Goal: Task Accomplishment & Management: Manage account settings

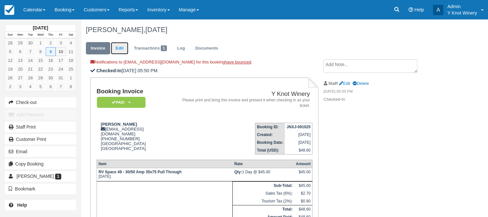
click at [119, 46] on link "Edit" at bounding box center [119, 48] width 17 height 13
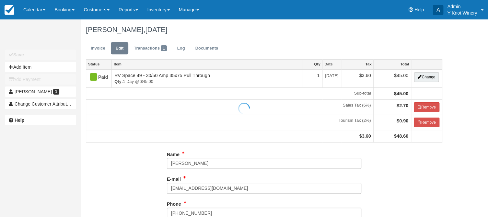
type input "[PHONE_NUMBER]"
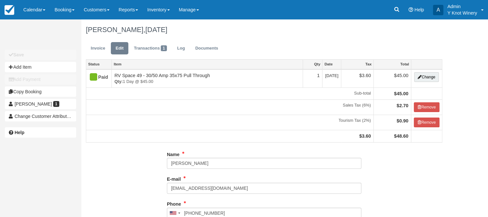
type input "[PHONE_NUMBER]"
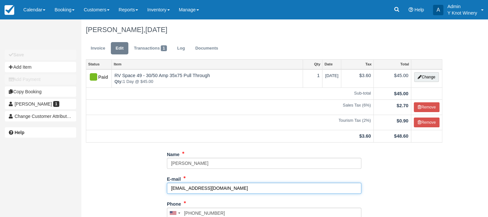
click at [209, 187] on input "sfarris5735@icould.com" at bounding box center [264, 188] width 194 height 11
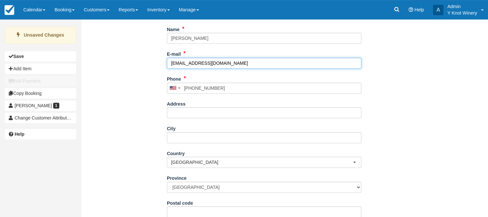
scroll to position [147, 0]
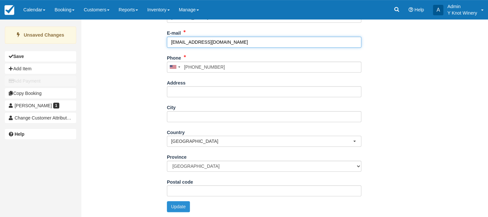
type input "sfarris5735@icloud.com"
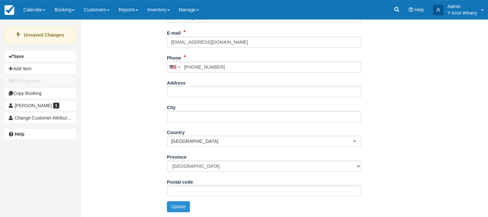
click at [182, 207] on button "Update" at bounding box center [178, 206] width 23 height 11
type input "+15203252391"
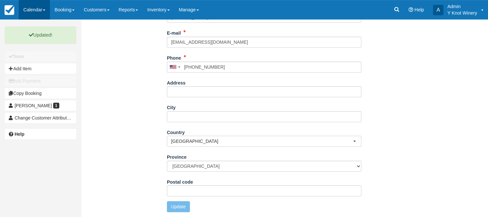
click at [48, 10] on link "Calendar" at bounding box center [34, 9] width 31 height 19
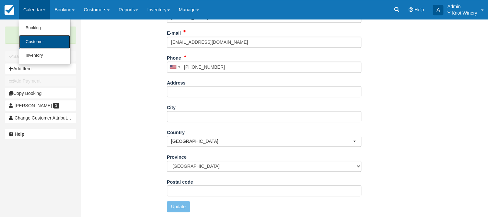
click at [46, 39] on link "Customer" at bounding box center [44, 42] width 51 height 14
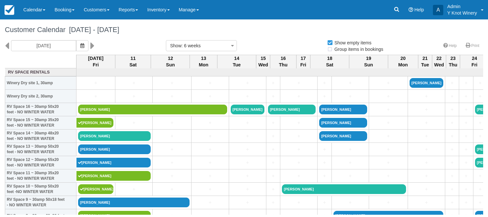
select select
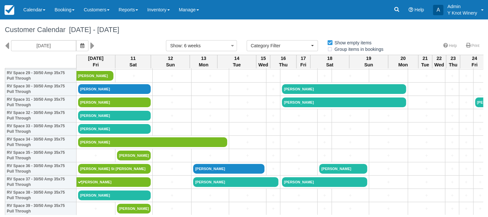
scroll to position [403, 0]
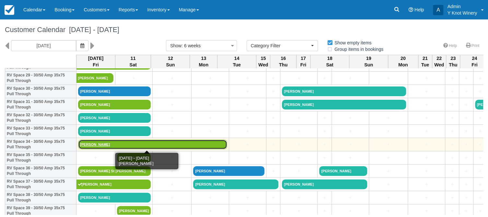
click at [96, 145] on link "[PERSON_NAME]" at bounding box center [152, 145] width 149 height 10
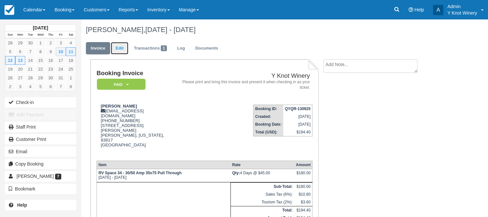
click at [121, 50] on link "Edit" at bounding box center [119, 48] width 17 height 13
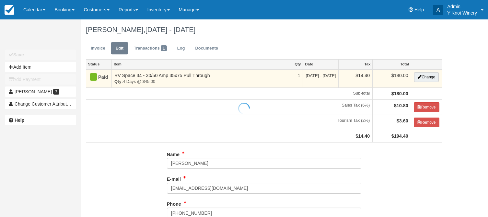
type input "[PHONE_NUMBER]"
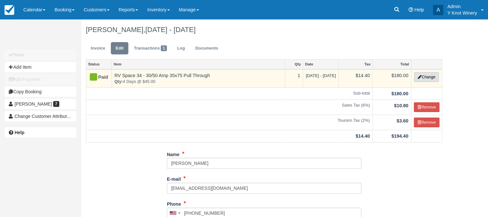
click at [428, 77] on button "Change" at bounding box center [426, 77] width 25 height 10
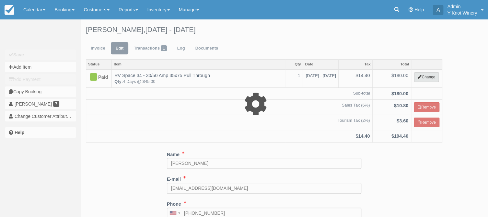
select select "3"
type input "180.00"
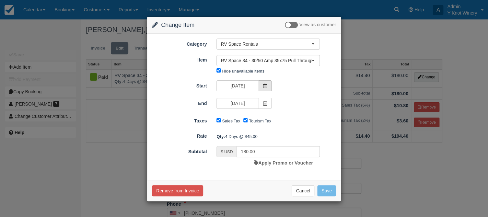
click at [265, 87] on span at bounding box center [265, 85] width 13 height 11
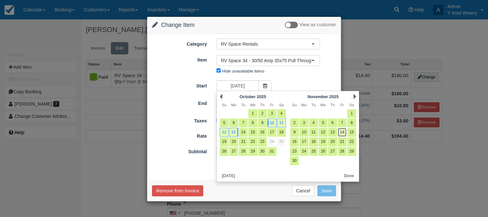
click at [343, 135] on link "14" at bounding box center [342, 132] width 9 height 9
type input "[DATE]"
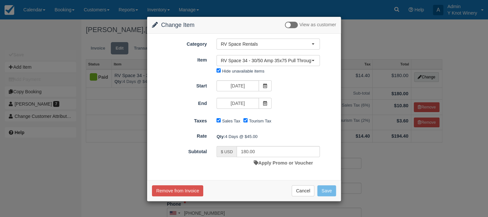
type input "45.00"
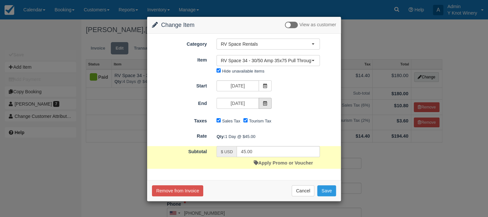
click at [265, 104] on icon at bounding box center [265, 103] width 5 height 5
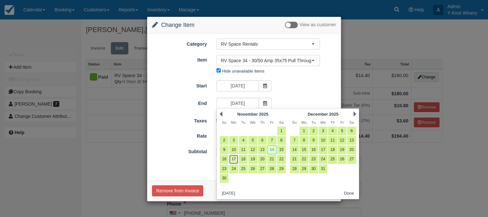
click at [234, 158] on link "17" at bounding box center [233, 159] width 9 height 9
type input "11/17/25"
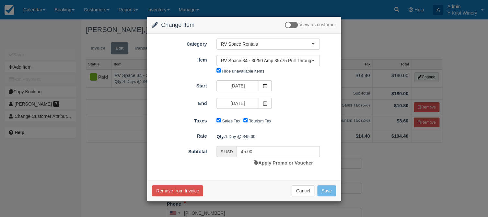
type input "180.00"
click at [294, 163] on link "Apply Promo or Voucher" at bounding box center [283, 162] width 59 height 5
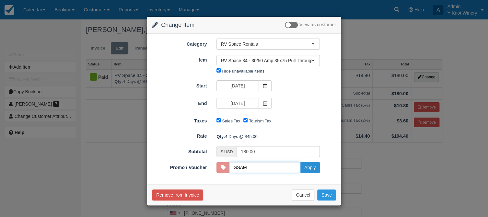
type input "GSAM"
click at [314, 168] on button "Apply" at bounding box center [310, 167] width 20 height 11
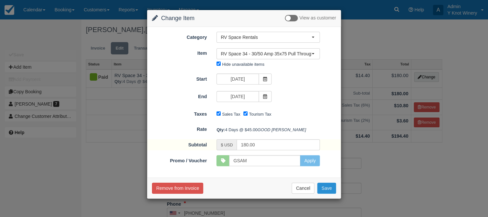
click at [326, 194] on button "Save" at bounding box center [326, 188] width 19 height 11
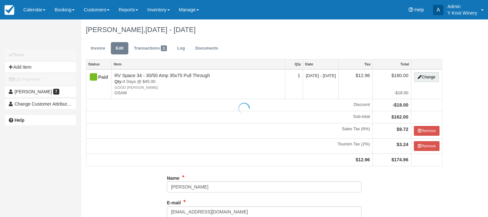
type input "[PHONE_NUMBER]"
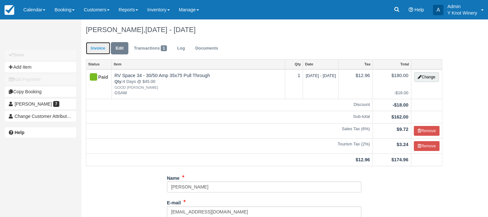
click at [97, 50] on link "Invoice" at bounding box center [98, 48] width 24 height 13
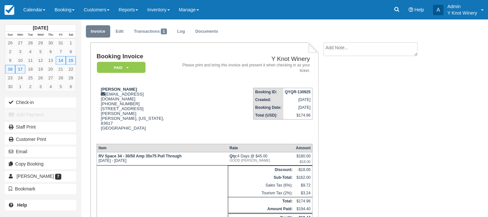
scroll to position [11, 0]
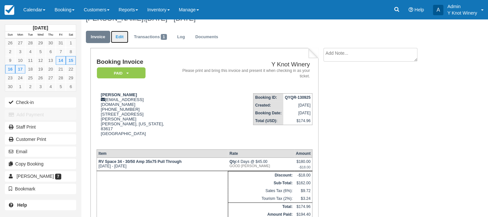
click at [119, 37] on link "Edit" at bounding box center [119, 37] width 17 height 13
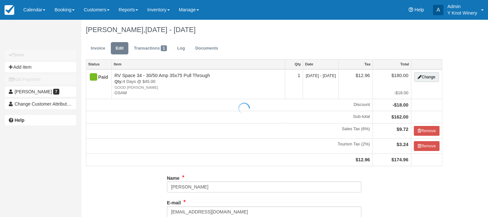
type input "[PHONE_NUMBER]"
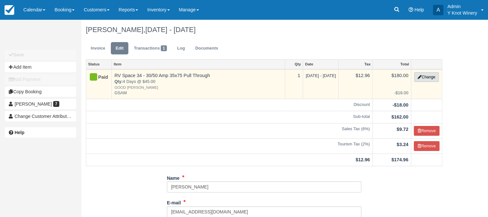
click at [431, 77] on button "Change" at bounding box center [426, 77] width 25 height 10
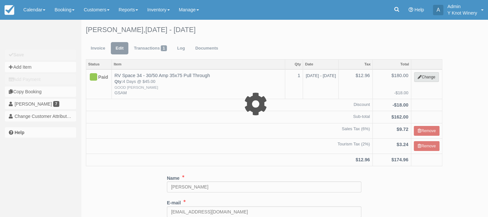
select select "3"
type input "180.00"
type input "GSAM"
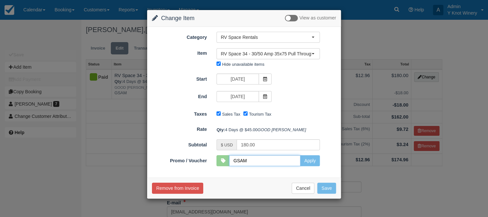
drag, startPoint x: 255, startPoint y: 170, endPoint x: 224, endPoint y: 175, distance: 31.4
click at [229, 166] on input "GSAM" at bounding box center [264, 160] width 71 height 11
click at [304, 178] on div "Category RV Space Rentals Event Reservations RV Space Rentals Cabin Rentals Res…" at bounding box center [244, 102] width 194 height 151
click at [314, 166] on button "Apply" at bounding box center [310, 160] width 20 height 11
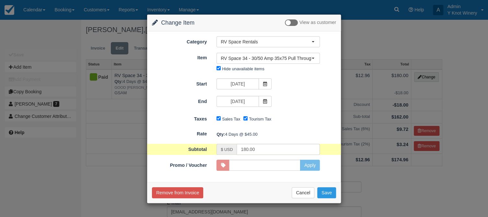
click at [312, 105] on div "End 11/17/25" at bounding box center [244, 102] width 194 height 13
click at [328, 194] on button "Save" at bounding box center [326, 192] width 19 height 11
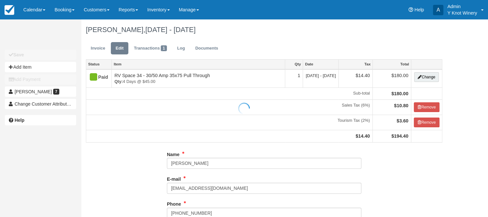
type input "[PHONE_NUMBER]"
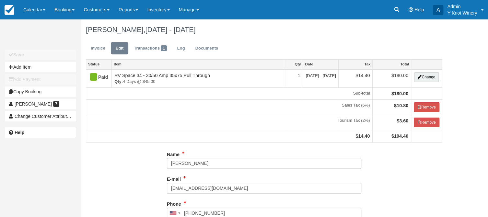
type input "[PHONE_NUMBER]"
click at [98, 50] on link "Invoice" at bounding box center [98, 48] width 24 height 13
